Goal: Task Accomplishment & Management: Use online tool/utility

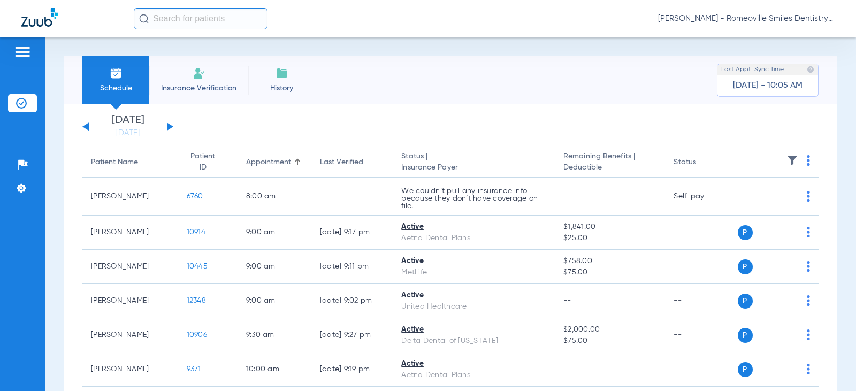
click at [214, 15] on input "text" at bounding box center [201, 18] width 134 height 21
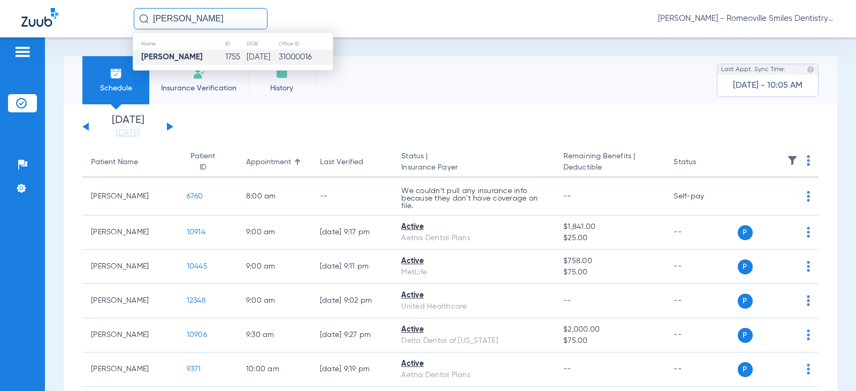
type input "[PERSON_NAME]"
click at [174, 60] on strong "[PERSON_NAME]" at bounding box center [172, 57] width 62 height 8
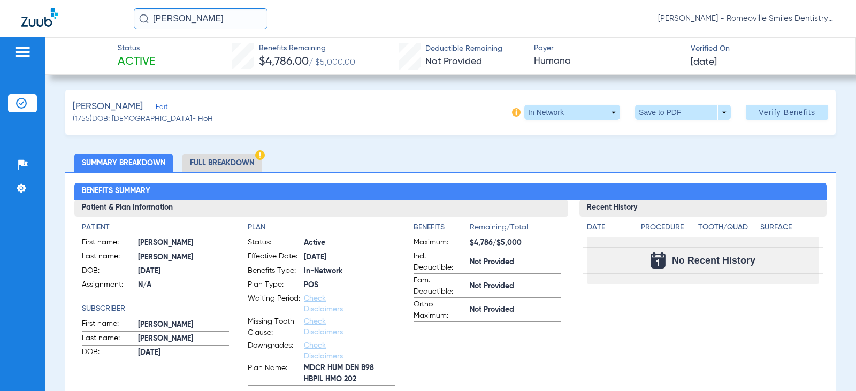
scroll to position [54, 0]
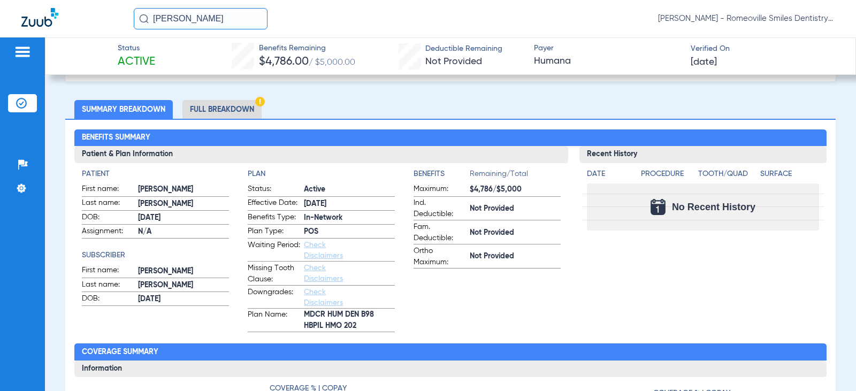
click at [457, 267] on span "Ortho Maximum:" at bounding box center [440, 257] width 52 height 22
click at [213, 110] on li "Full Breakdown" at bounding box center [222, 109] width 79 height 19
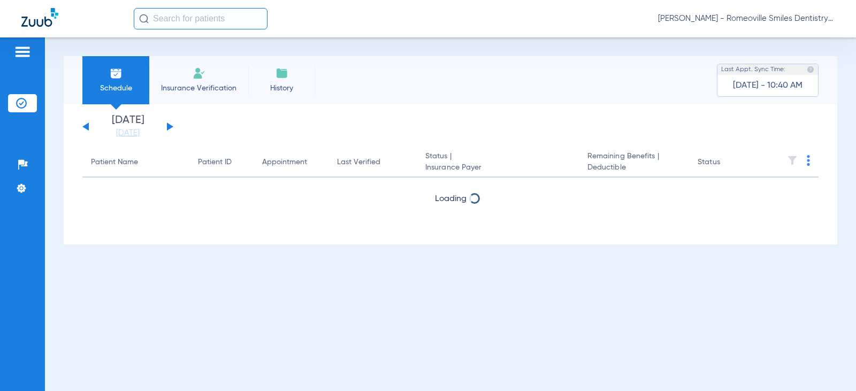
click at [171, 16] on input "text" at bounding box center [201, 18] width 134 height 21
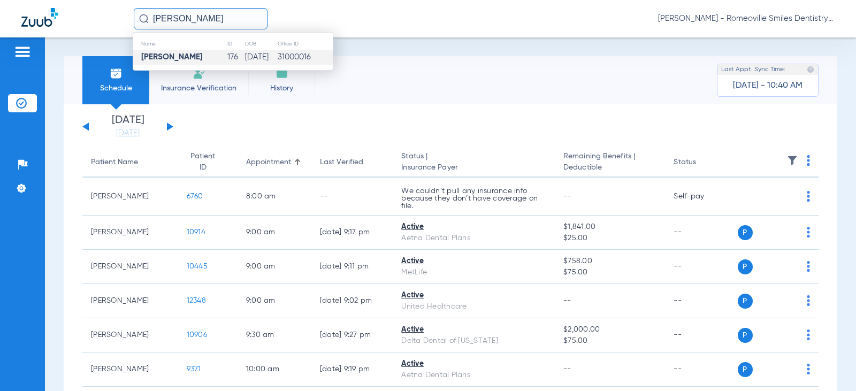
type input "[PERSON_NAME]"
click at [186, 57] on strong "[PERSON_NAME]" at bounding box center [172, 57] width 62 height 8
